Goal: Information Seeking & Learning: Learn about a topic

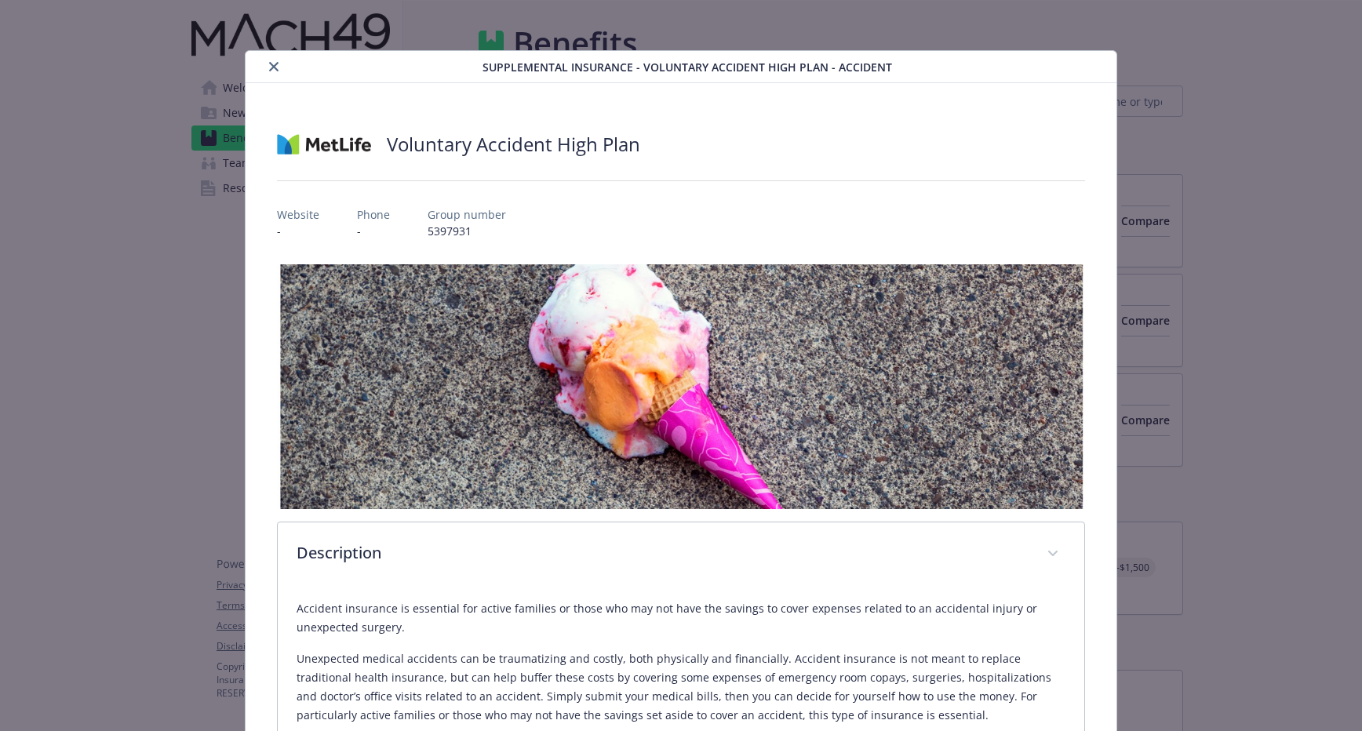
scroll to position [1186, 0]
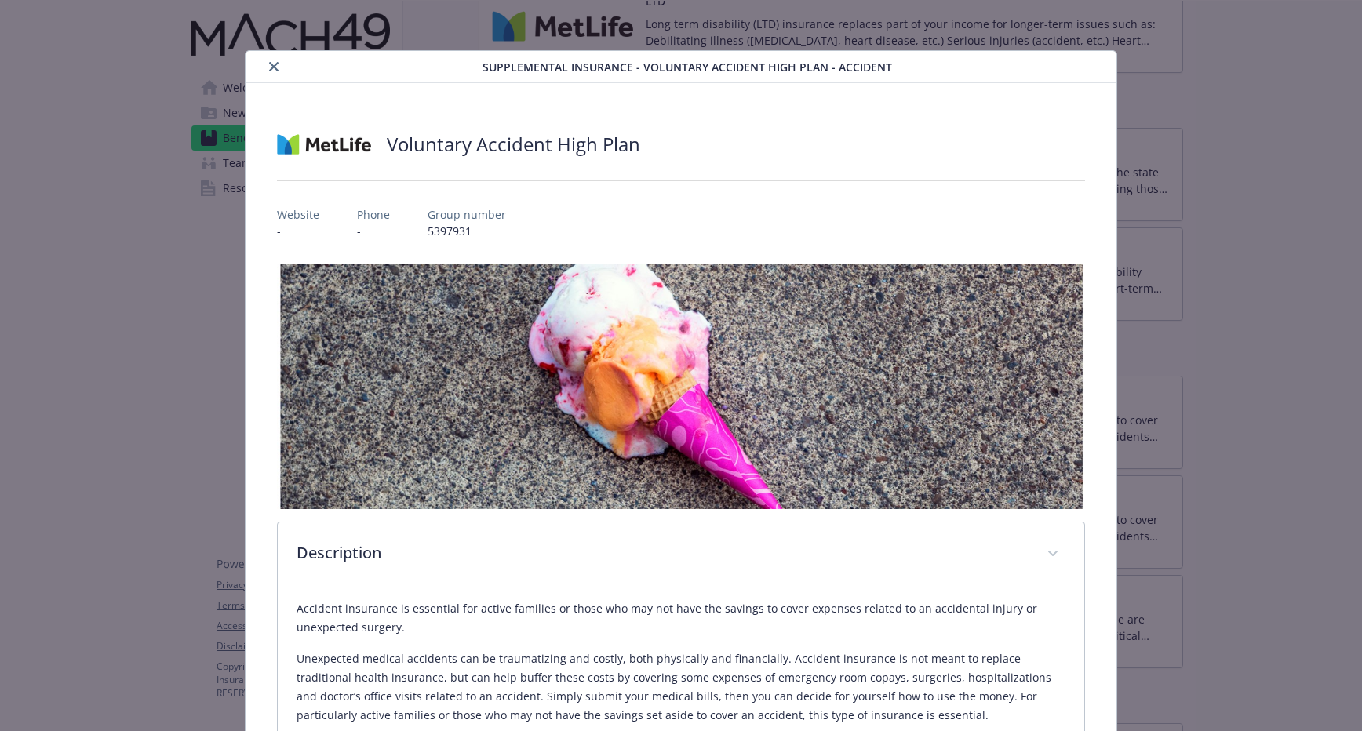
click at [294, 64] on div "details for plan Supplemental Insurance - Voluntary Accident High Plan - Accide…" at bounding box center [367, 66] width 231 height 19
click at [275, 64] on icon "close" at bounding box center [273, 66] width 9 height 9
